Goal: Information Seeking & Learning: Learn about a topic

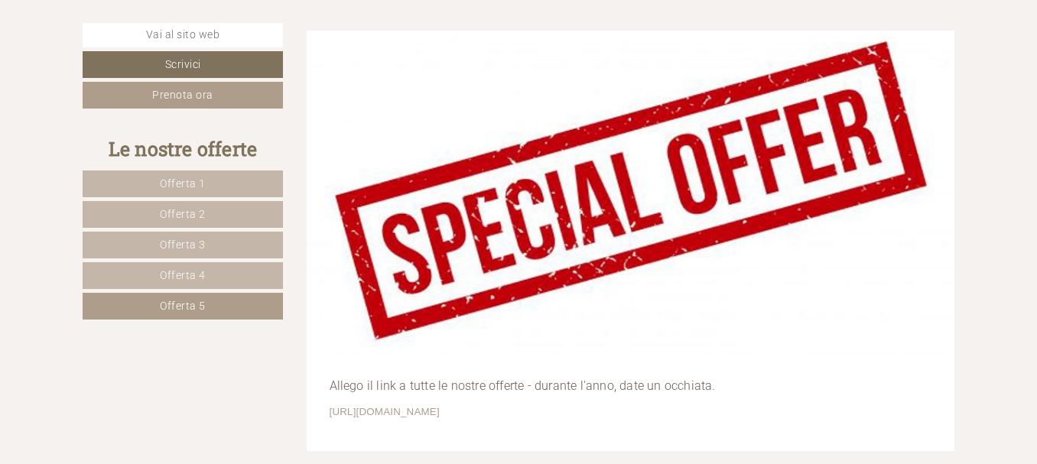
scroll to position [3334, 0]
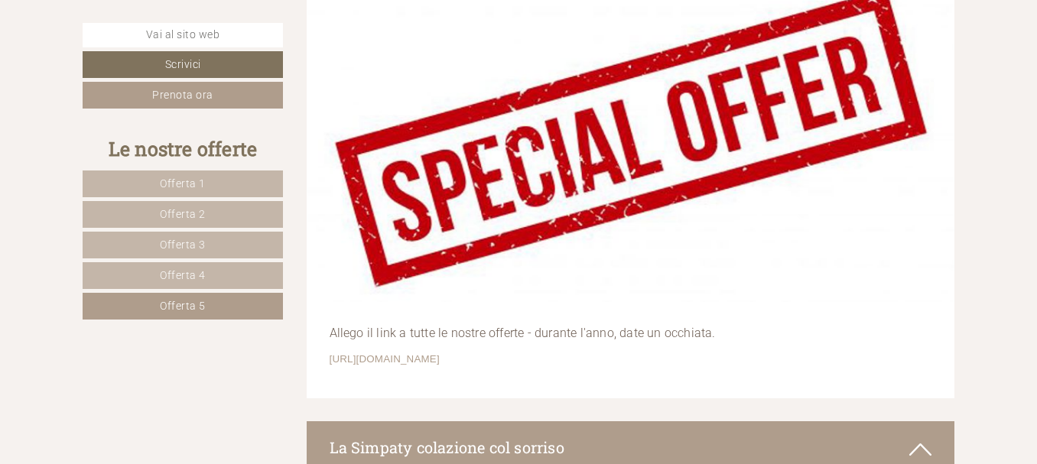
click at [181, 304] on span "Offerta 5" at bounding box center [183, 306] width 46 height 12
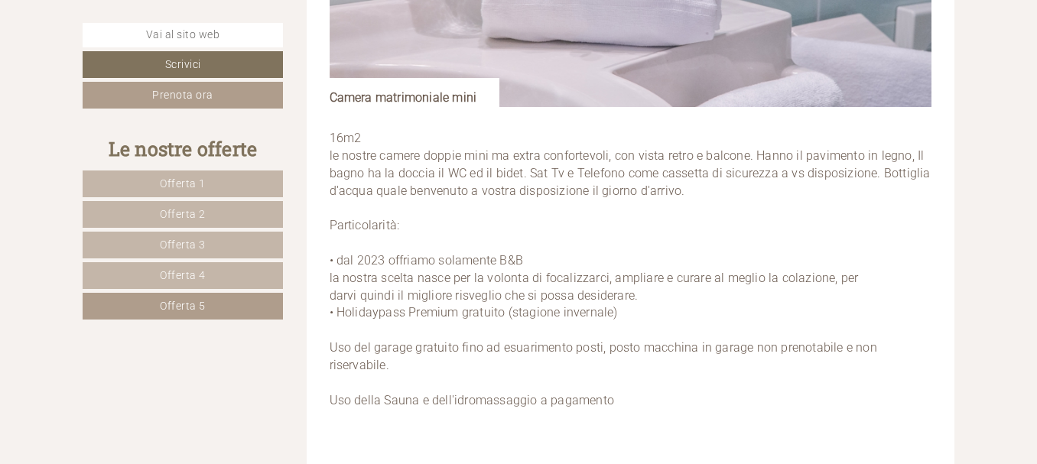
scroll to position [2504, 0]
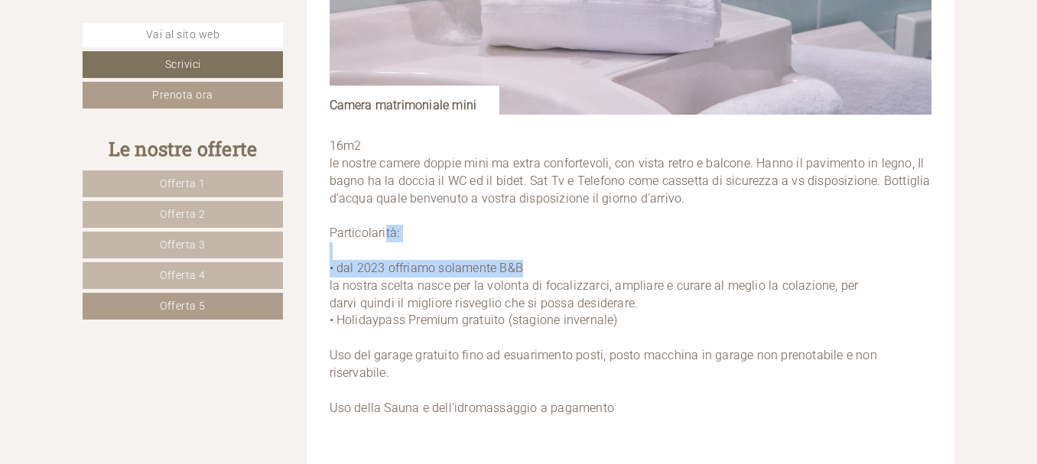
drag, startPoint x: 385, startPoint y: 239, endPoint x: 649, endPoint y: 283, distance: 268.2
click at [649, 283] on p "16m2 le nostre camere doppie mini ma extra confortevoli, con vista retro e balc…" at bounding box center [631, 278] width 602 height 280
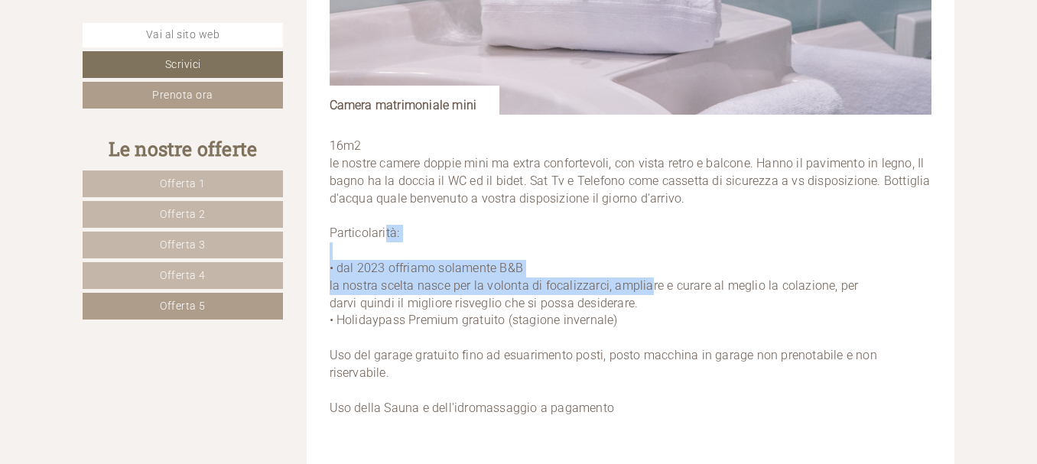
click at [883, 239] on p "16m2 le nostre camere doppie mini ma extra confortevoli, con vista retro e balc…" at bounding box center [631, 278] width 602 height 280
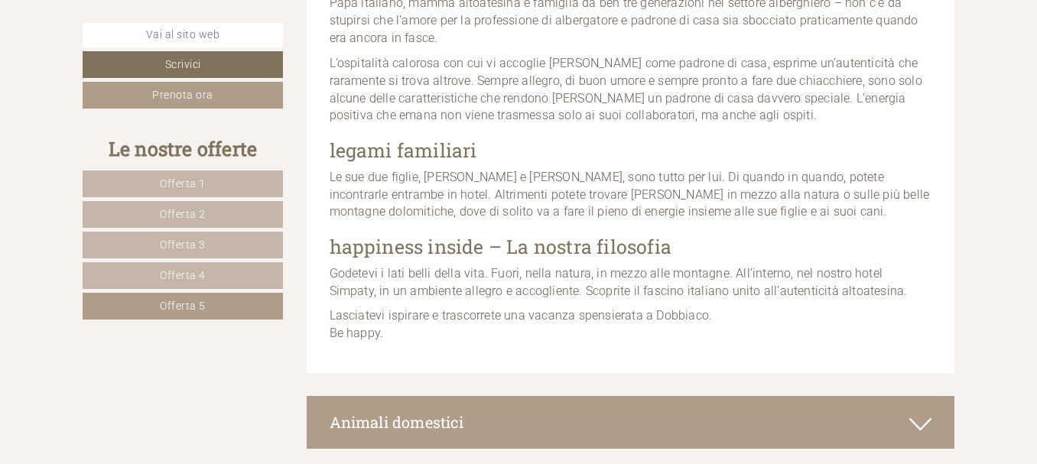
scroll to position [9125, 0]
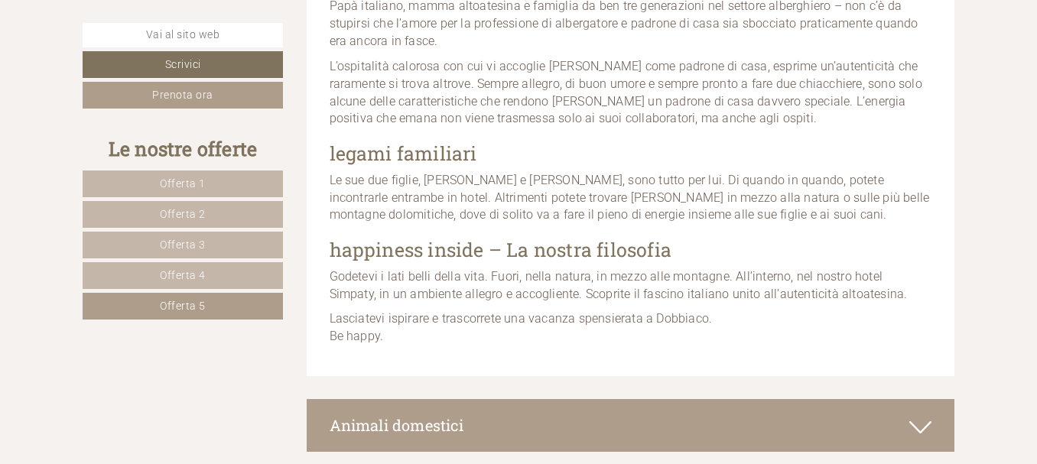
click at [194, 304] on span "Offerta 5" at bounding box center [183, 306] width 46 height 12
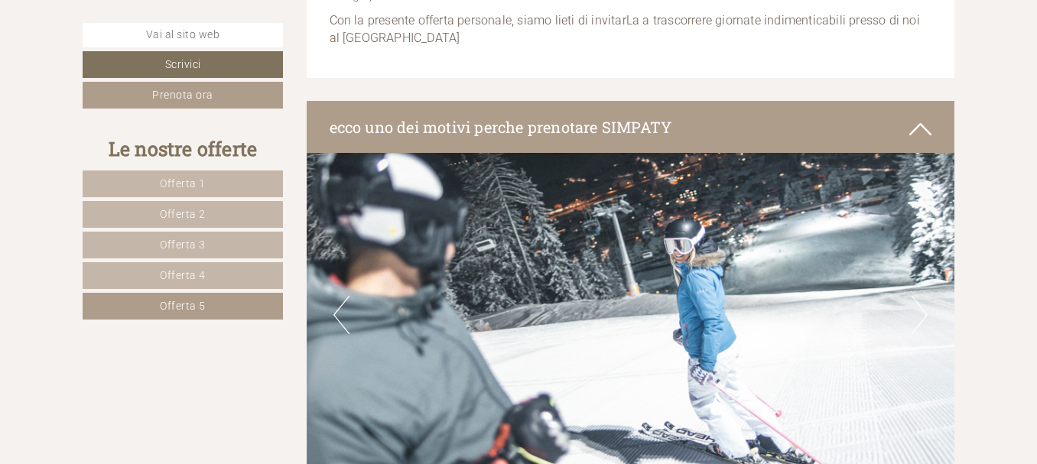
scroll to position [733, 0]
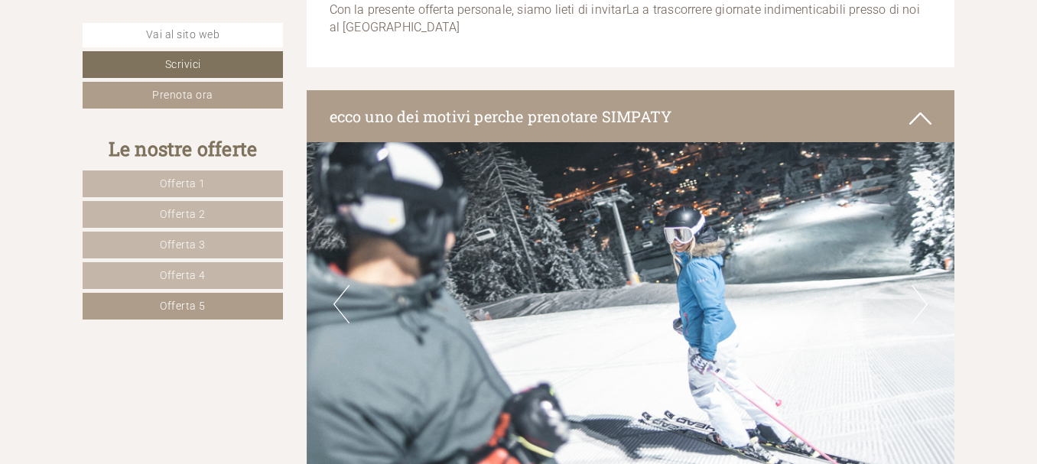
click at [155, 181] on link "Offerta 1" at bounding box center [183, 183] width 200 height 27
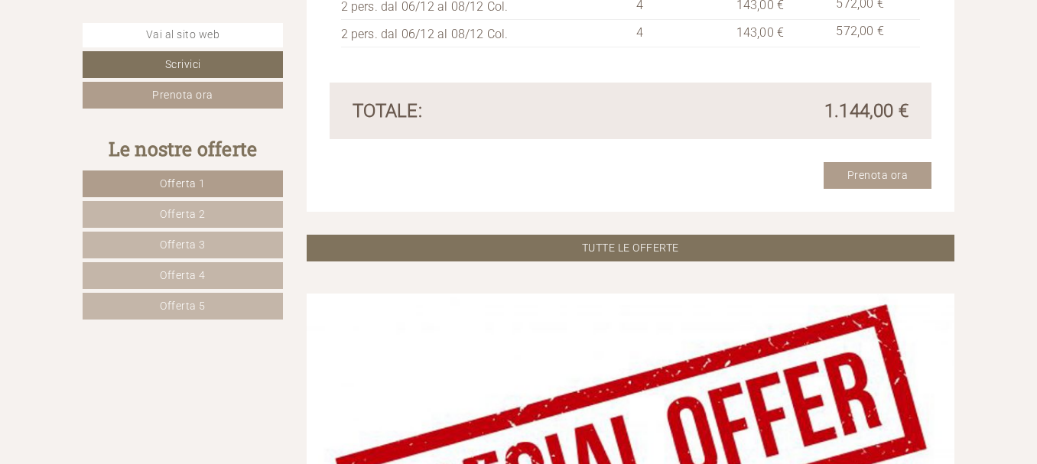
scroll to position [3177, 0]
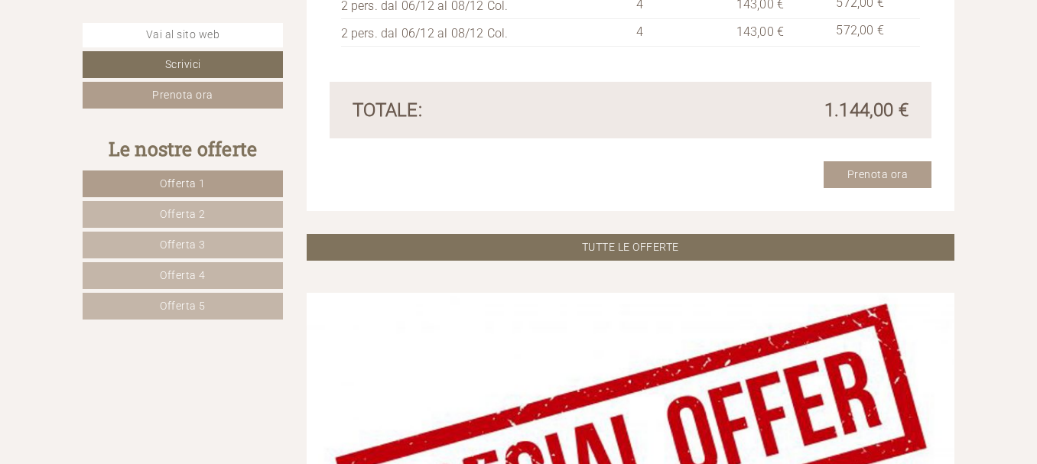
click at [225, 209] on link "Offerta 2" at bounding box center [183, 214] width 200 height 27
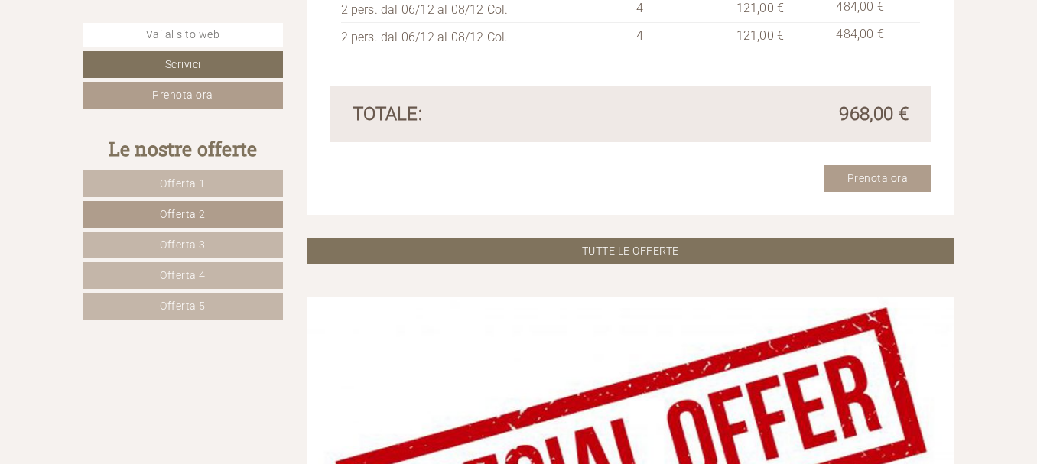
scroll to position [3051, 0]
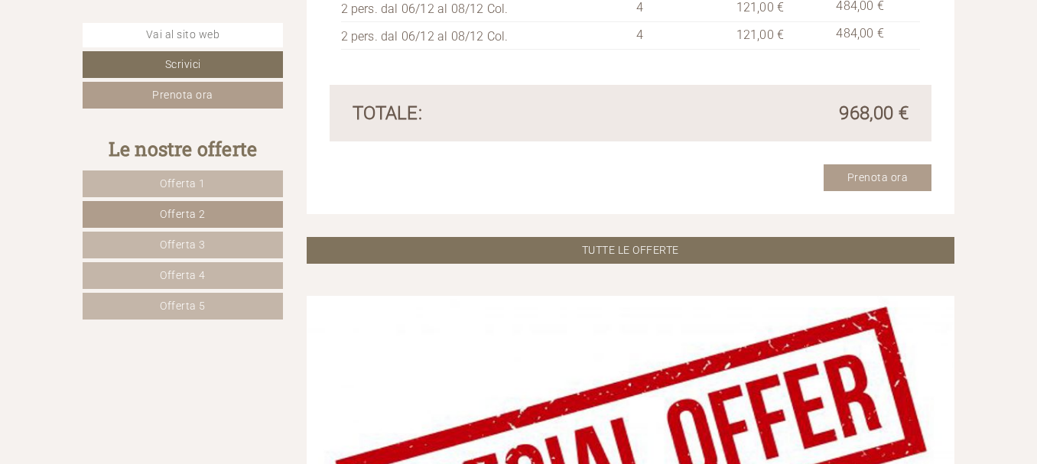
click at [248, 242] on link "Offerta 3" at bounding box center [183, 245] width 200 height 27
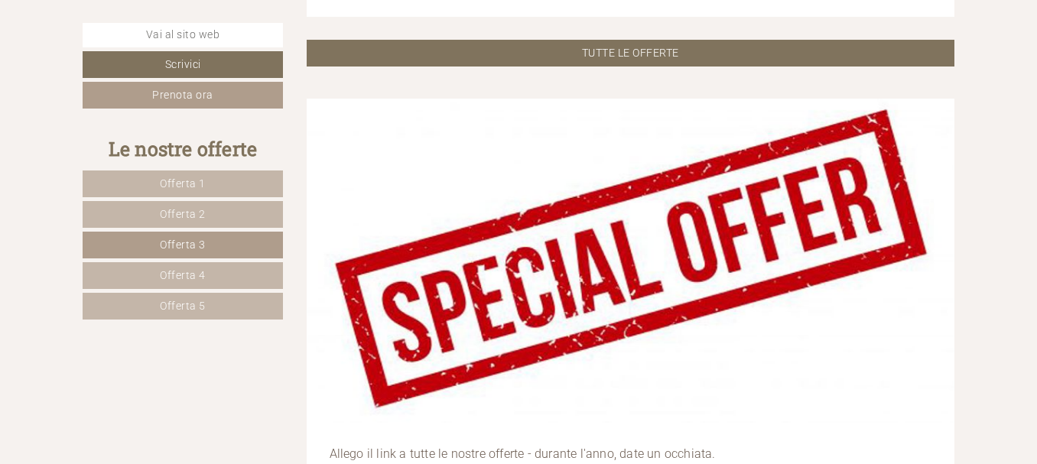
scroll to position [3232, 0]
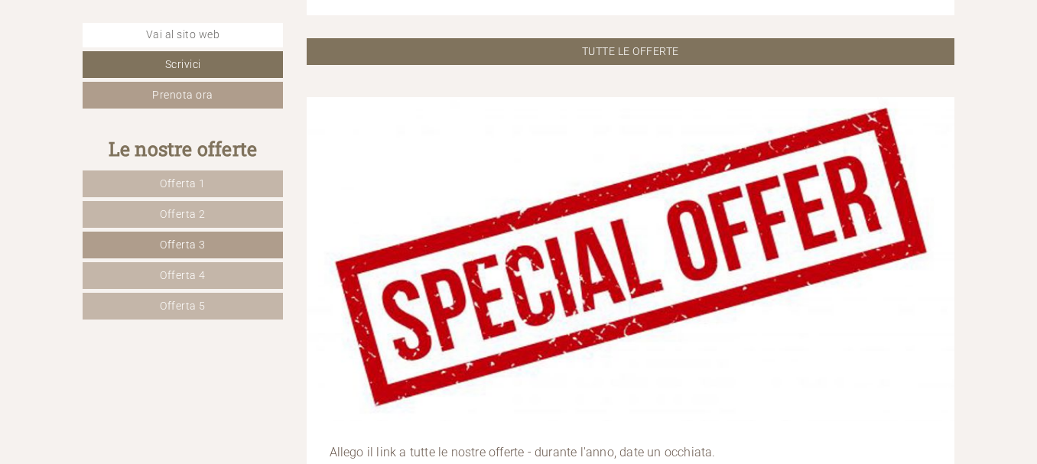
click at [202, 272] on span "Offerta 4" at bounding box center [183, 275] width 46 height 12
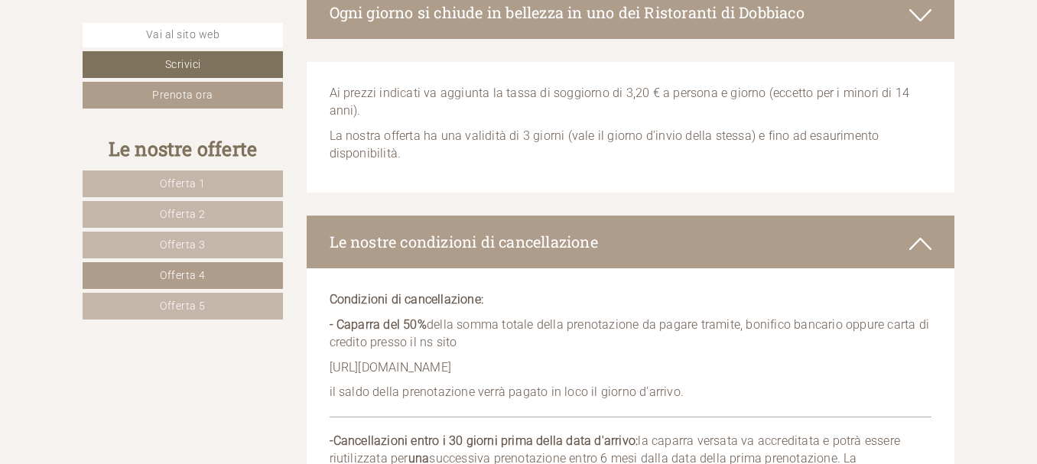
scroll to position [5297, 0]
click at [235, 307] on link "Offerta 5" at bounding box center [183, 306] width 200 height 27
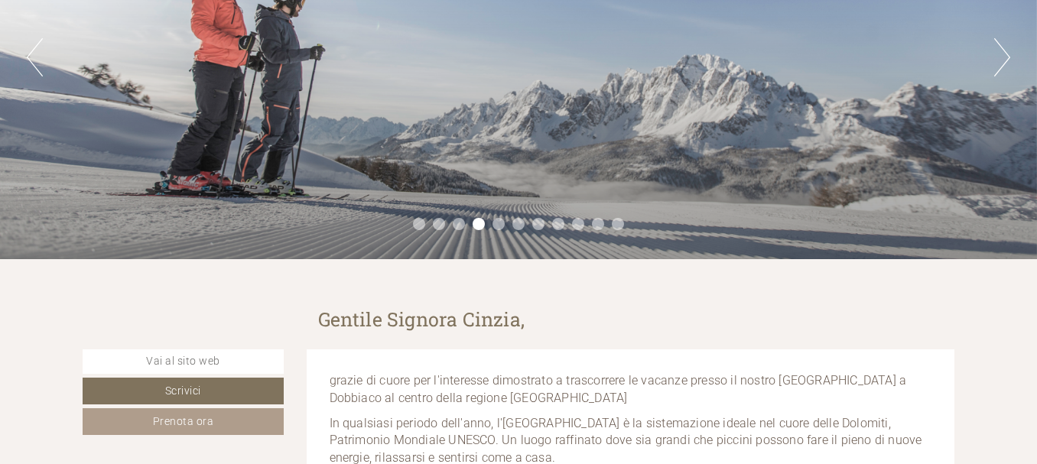
scroll to position [0, 0]
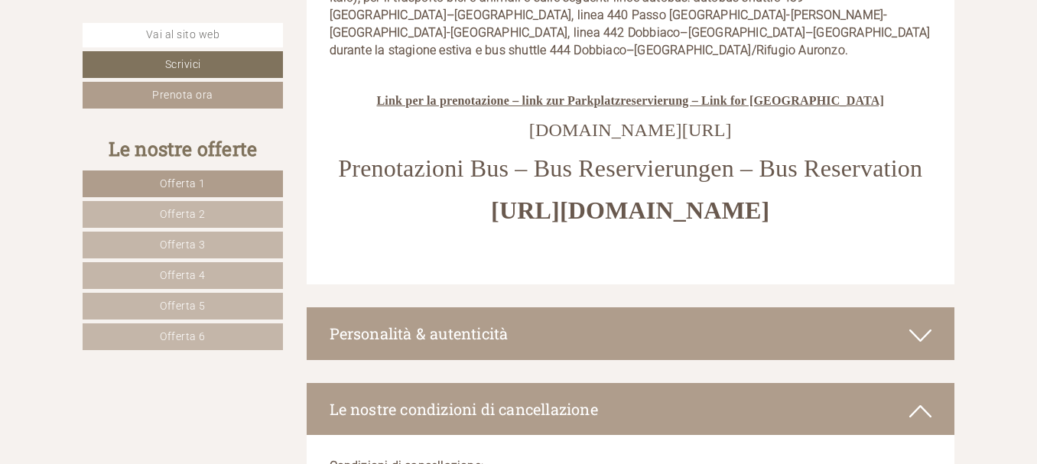
scroll to position [9481, 0]
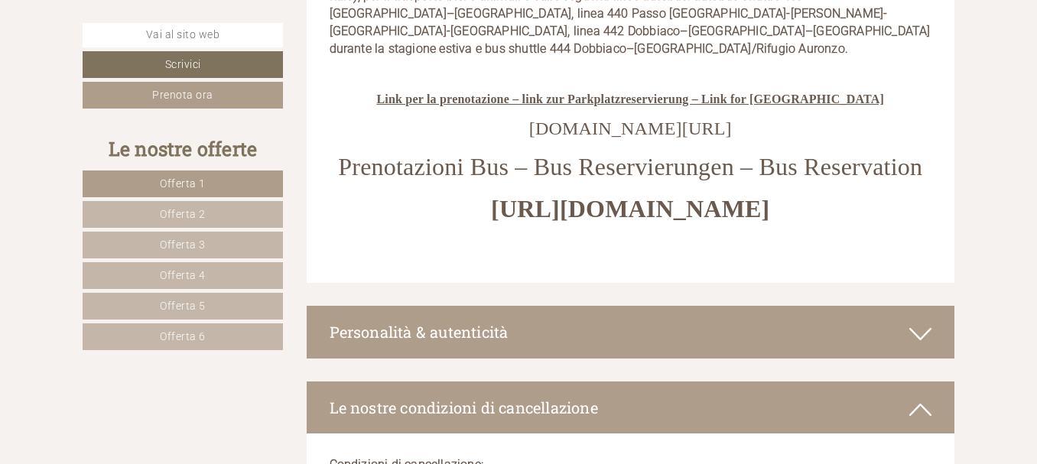
click at [204, 333] on span "Offerta 6" at bounding box center [183, 336] width 46 height 12
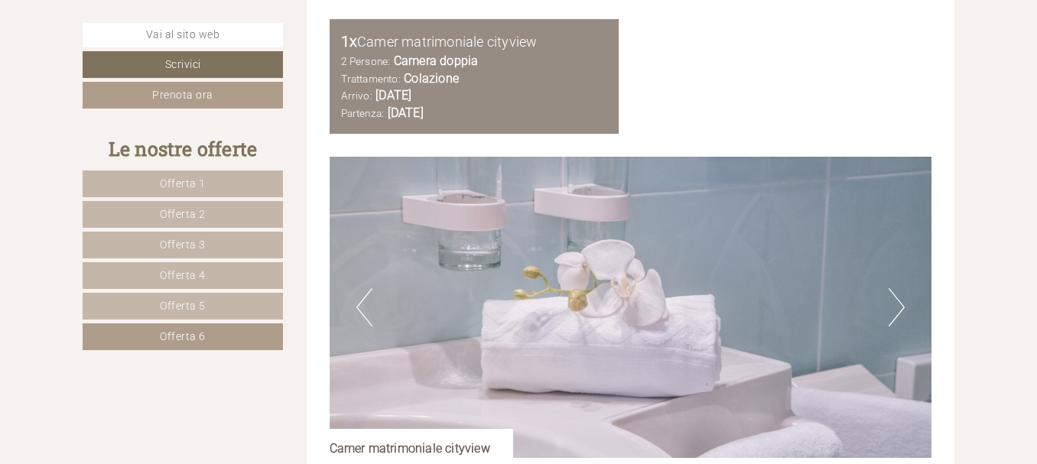
scroll to position [1742, 0]
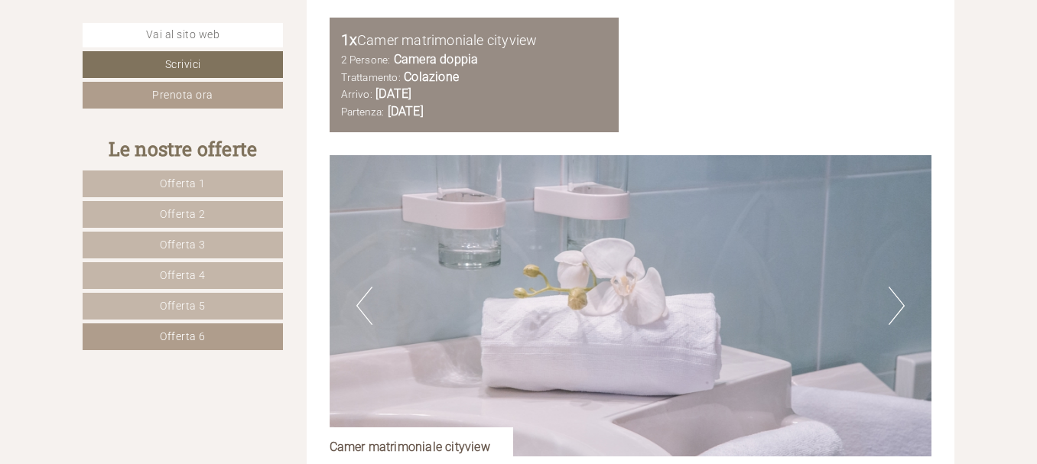
click at [901, 316] on button "Next" at bounding box center [896, 306] width 16 height 38
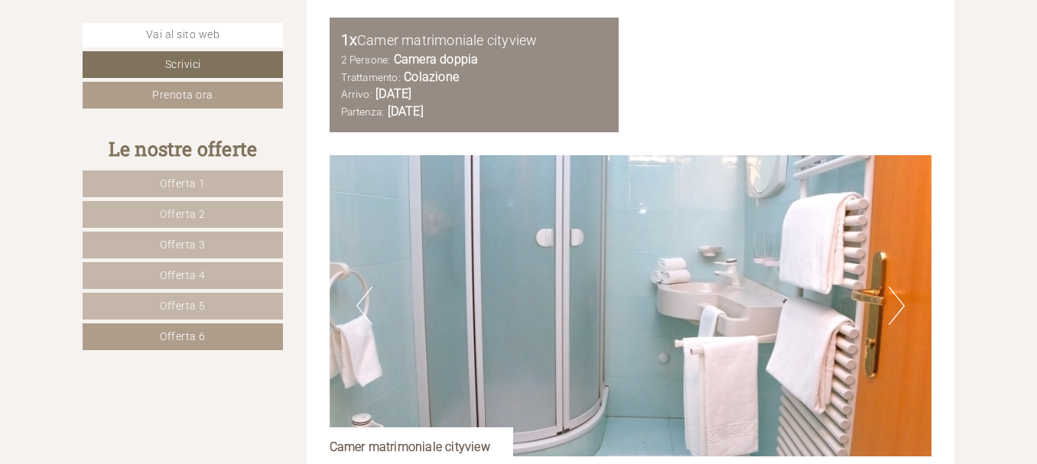
click at [901, 316] on button "Next" at bounding box center [896, 306] width 16 height 38
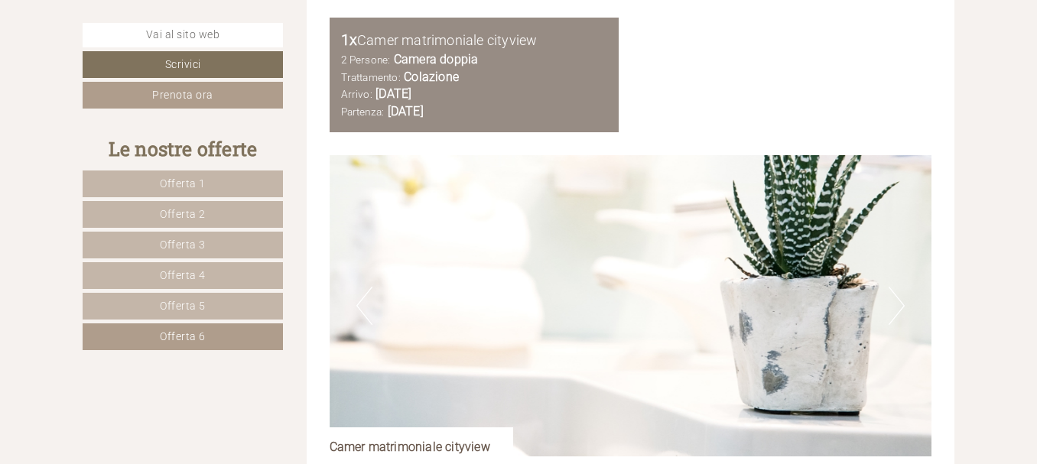
click at [901, 316] on button "Next" at bounding box center [896, 306] width 16 height 38
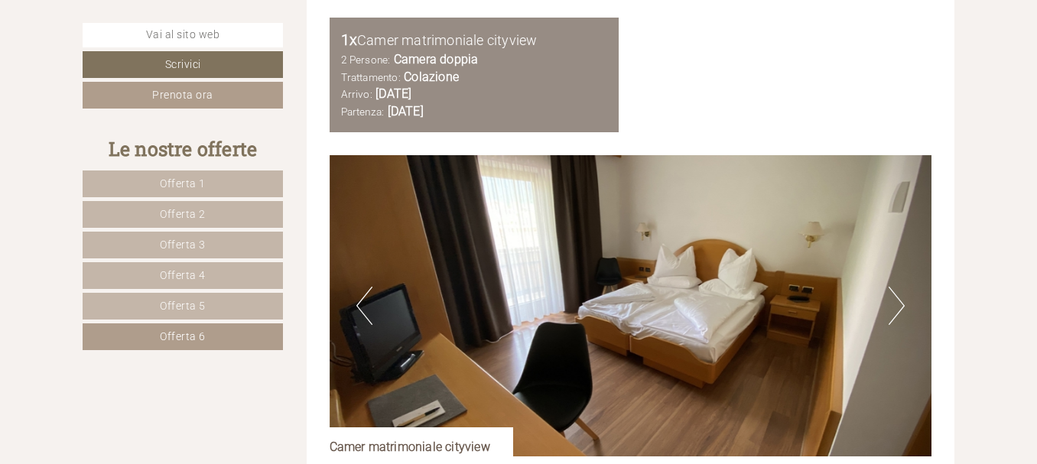
click at [901, 316] on button "Next" at bounding box center [896, 306] width 16 height 38
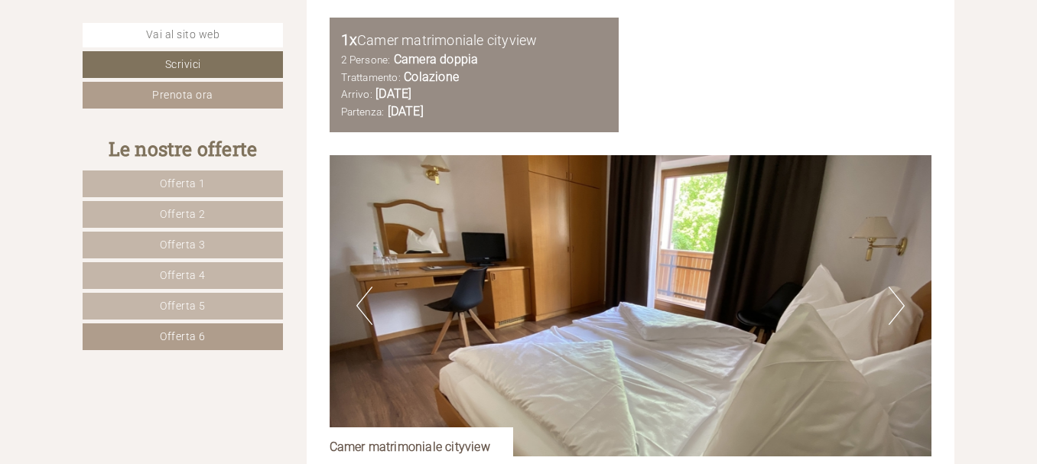
click at [901, 316] on button "Next" at bounding box center [896, 306] width 16 height 38
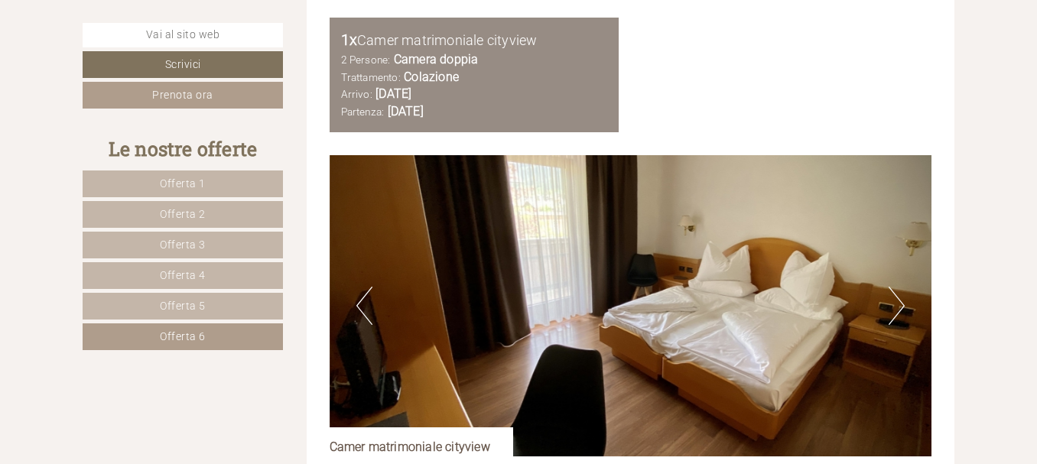
click at [901, 316] on button "Next" at bounding box center [896, 306] width 16 height 38
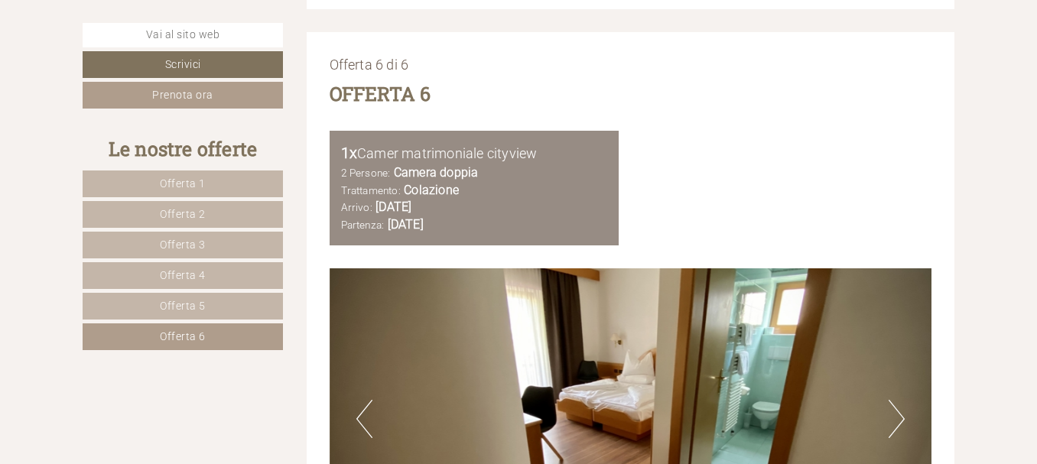
scroll to position [1631, 0]
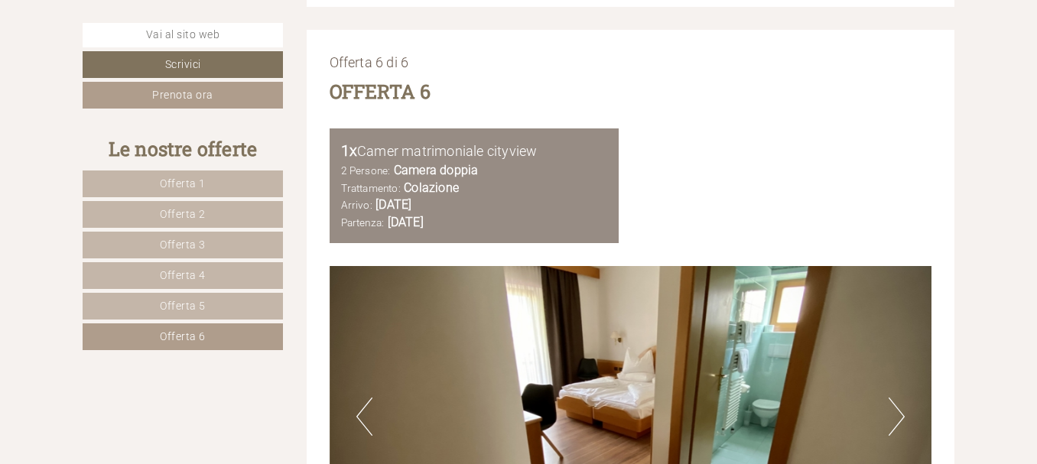
click at [615, 271] on img at bounding box center [631, 416] width 602 height 301
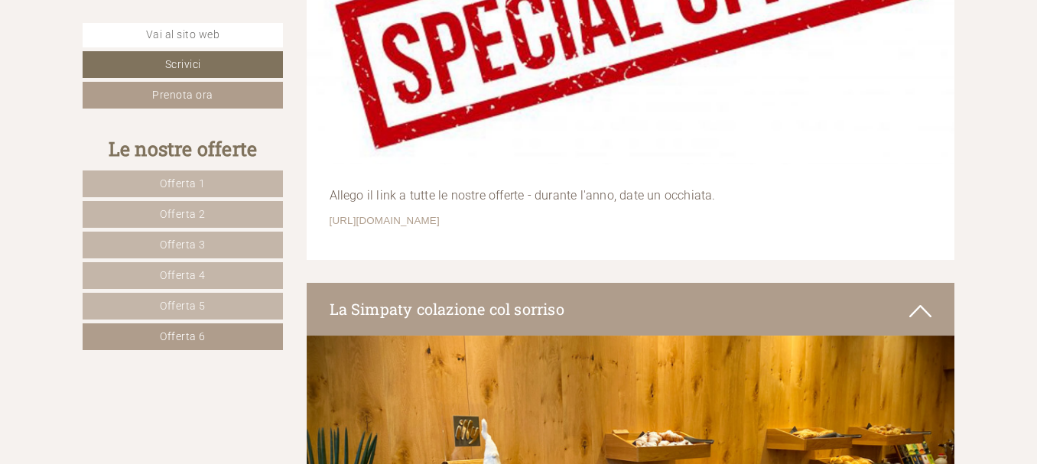
scroll to position [3025, 0]
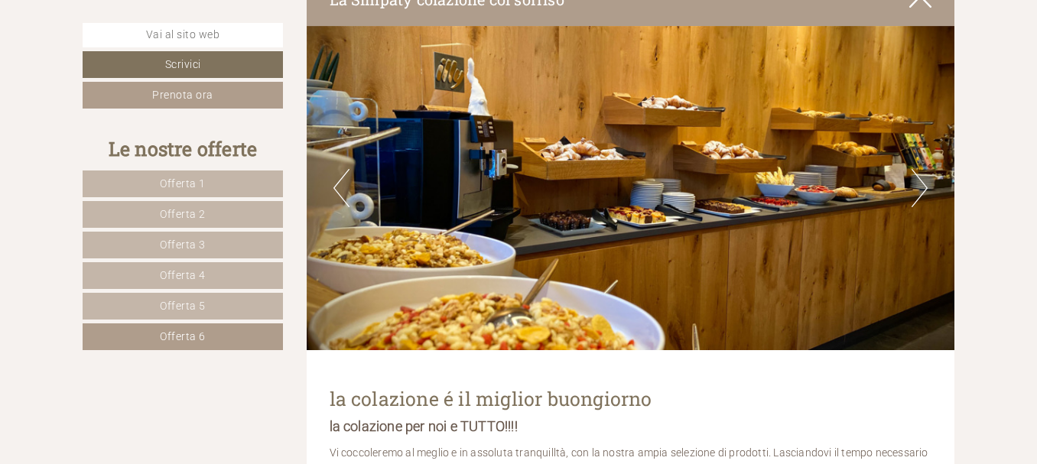
click at [593, 155] on img at bounding box center [631, 188] width 648 height 324
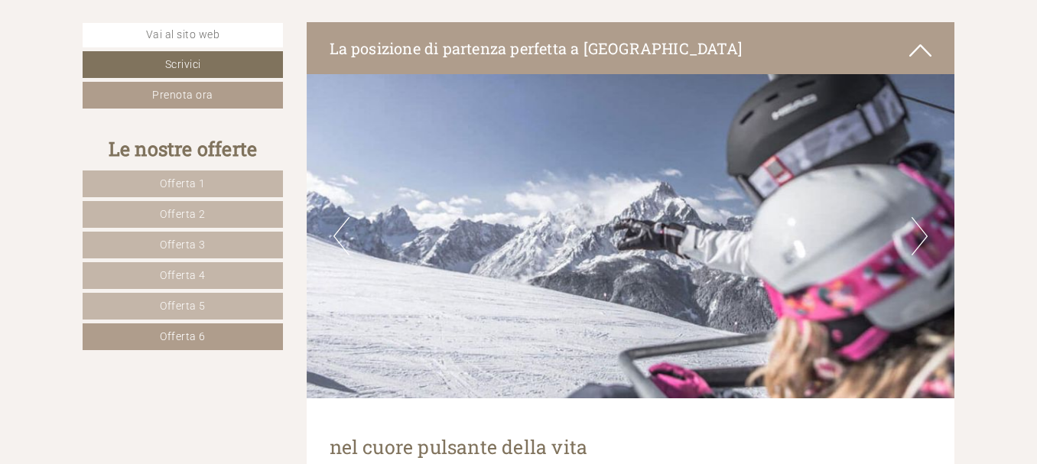
scroll to position [5738, 0]
click at [185, 180] on span "Offerta 1" at bounding box center [183, 183] width 46 height 12
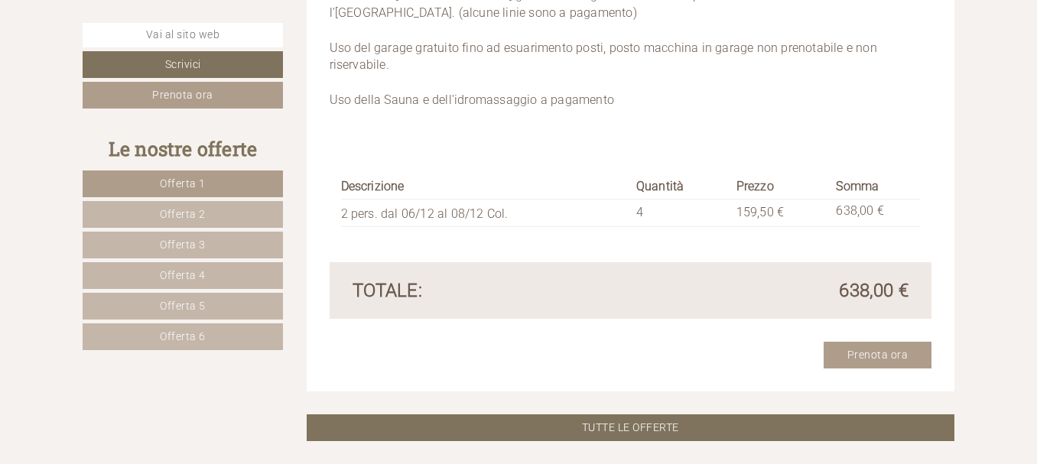
scroll to position [2566, 0]
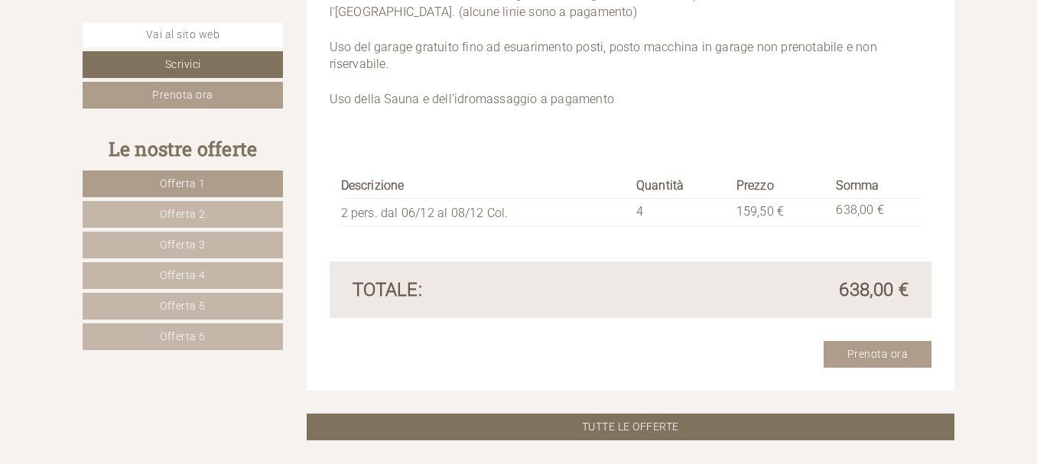
click at [193, 203] on link "Offerta 2" at bounding box center [183, 214] width 200 height 27
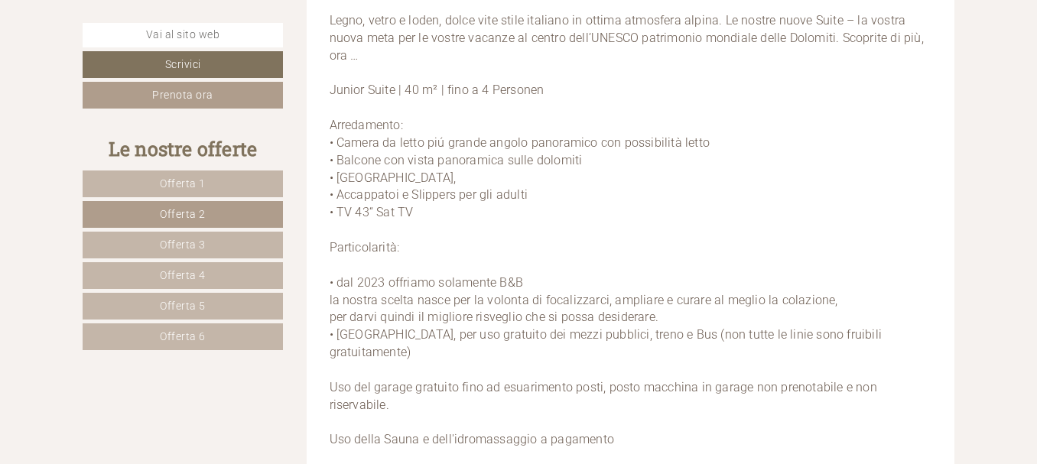
scroll to position [2212, 0]
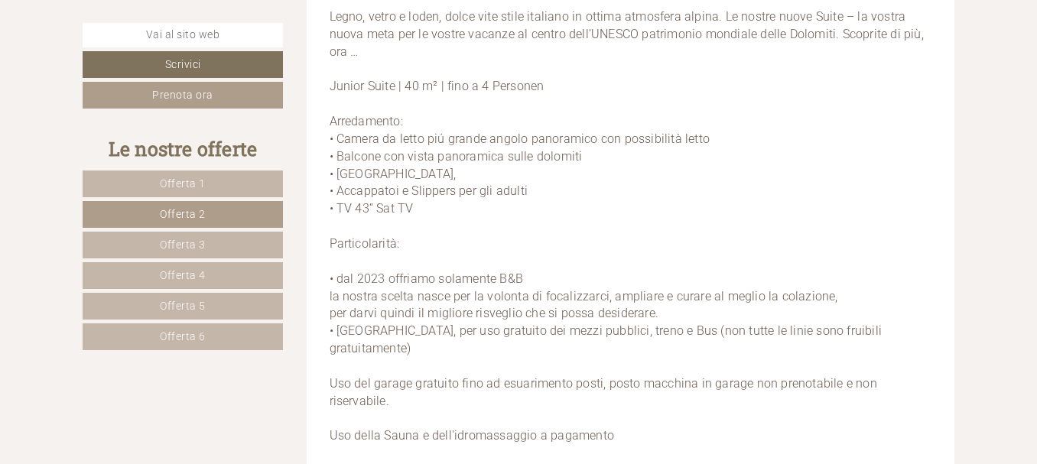
click at [209, 245] on link "Offerta 3" at bounding box center [183, 245] width 200 height 27
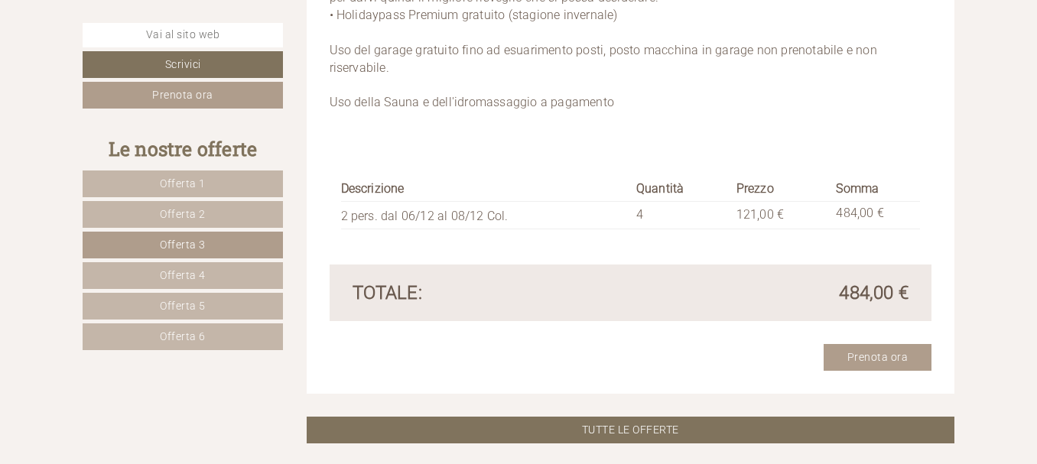
scroll to position [2426, 0]
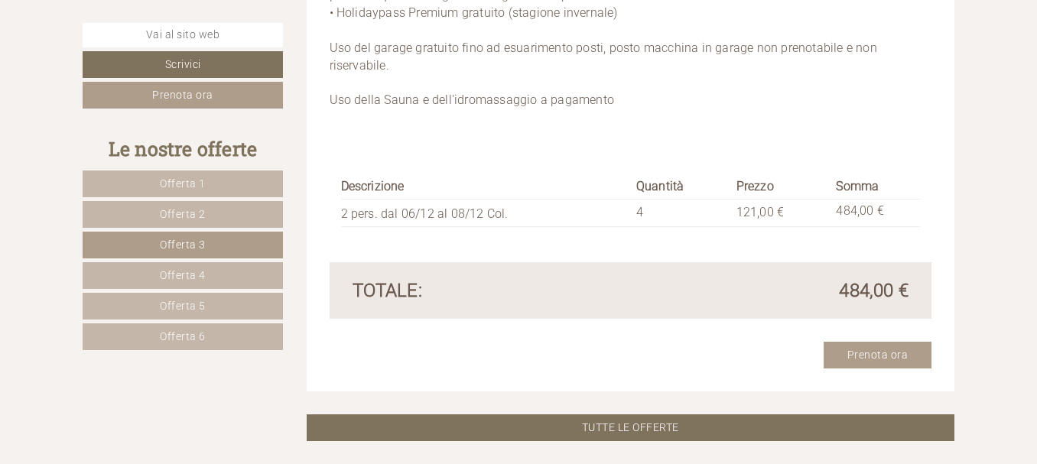
click at [193, 271] on span "Offerta 4" at bounding box center [183, 275] width 46 height 12
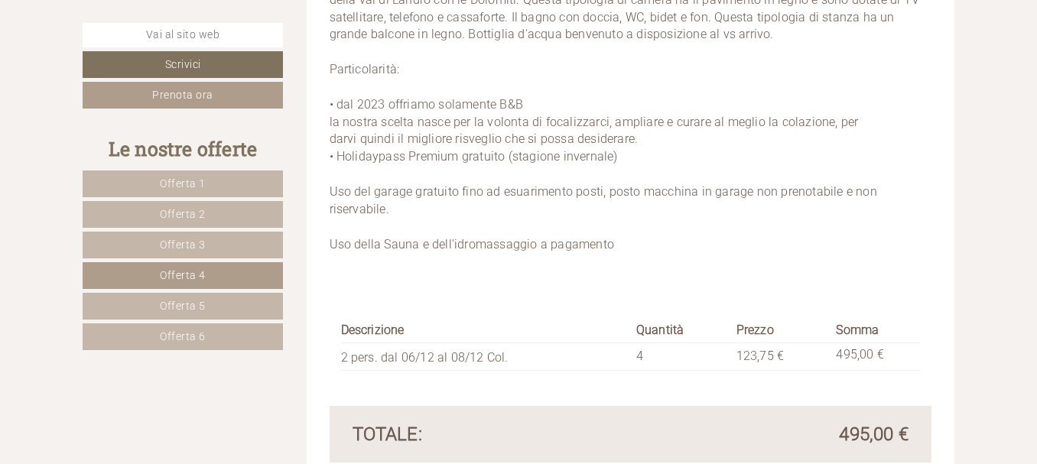
scroll to position [2261, 0]
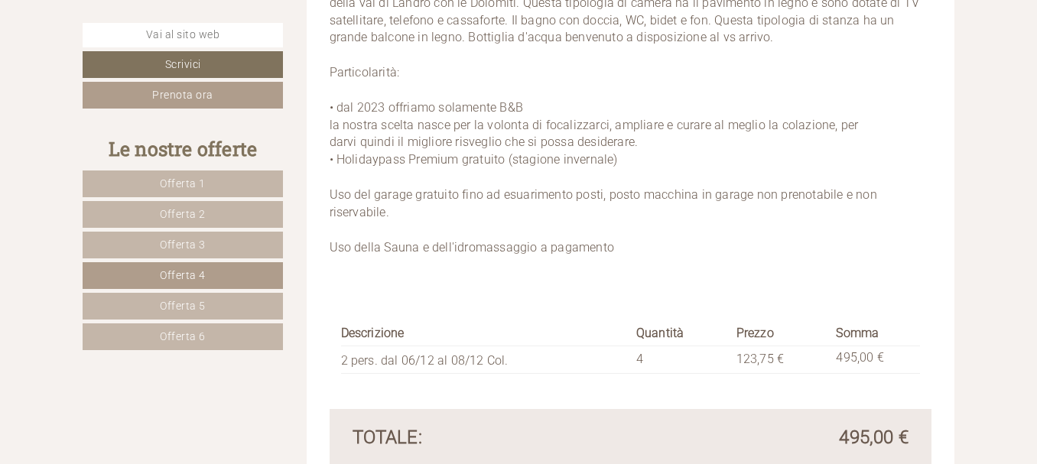
click at [167, 303] on span "Offerta 5" at bounding box center [183, 306] width 46 height 12
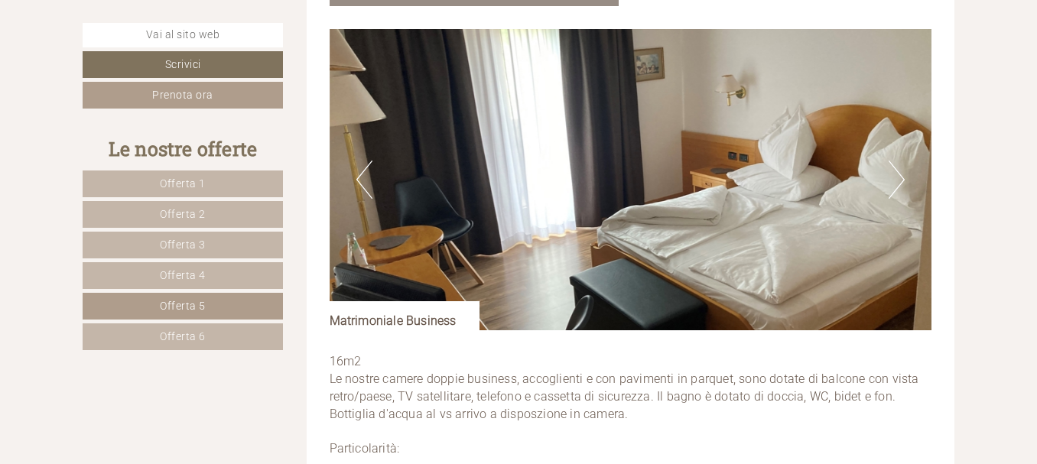
scroll to position [1867, 0]
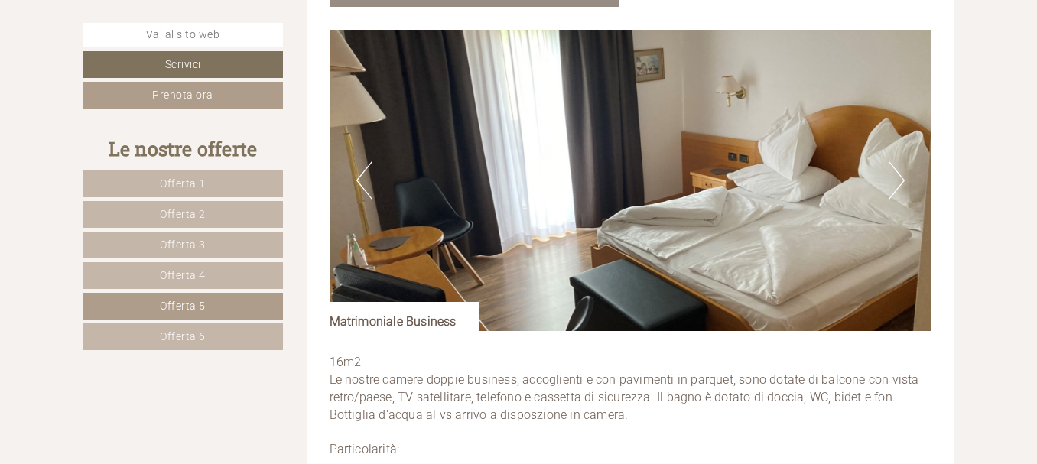
click at [188, 339] on span "Offerta 6" at bounding box center [183, 336] width 46 height 12
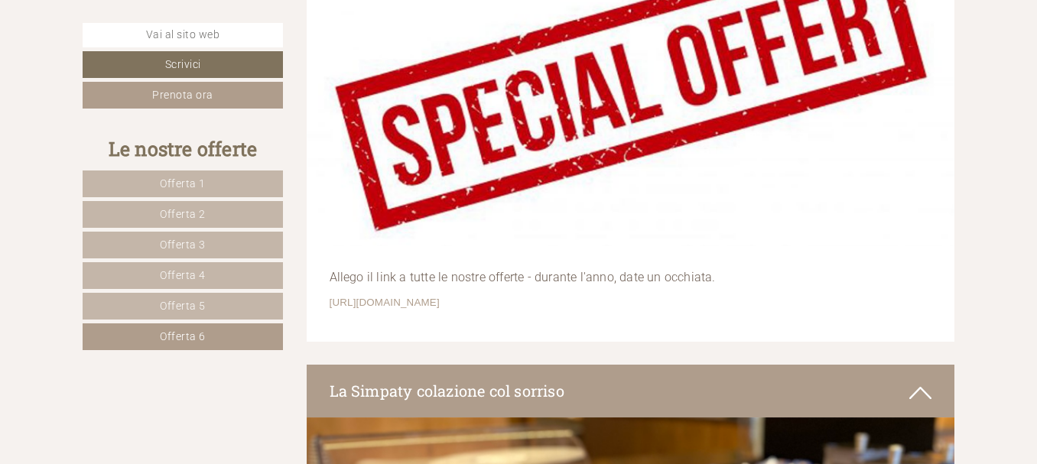
scroll to position [2952, 0]
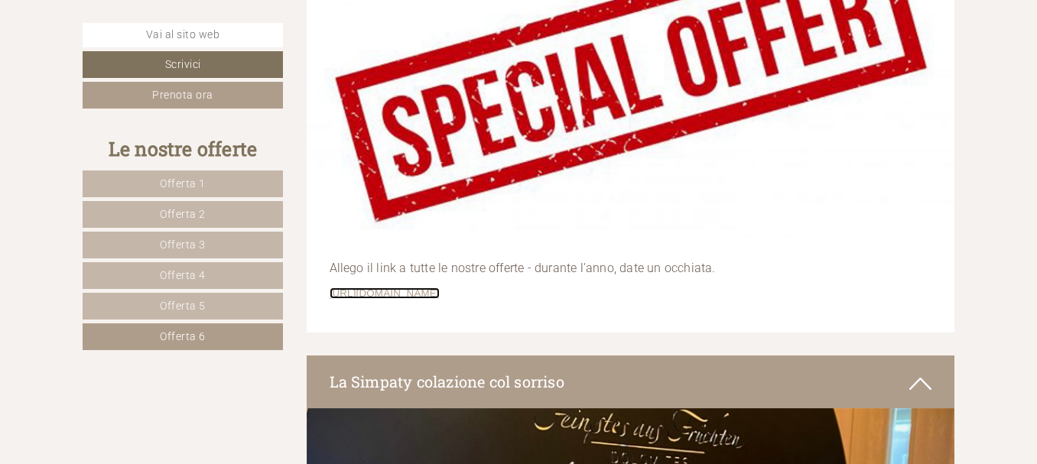
click at [440, 297] on link "[URL][DOMAIN_NAME]" at bounding box center [385, 292] width 110 height 11
